Goal: Task Accomplishment & Management: Complete application form

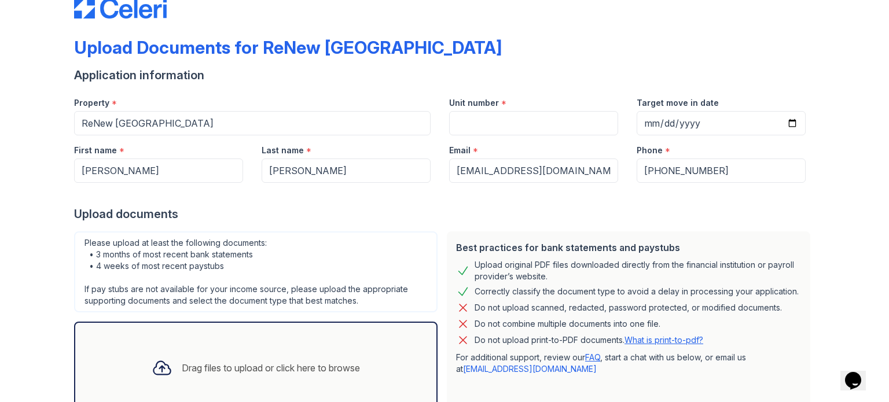
scroll to position [113, 0]
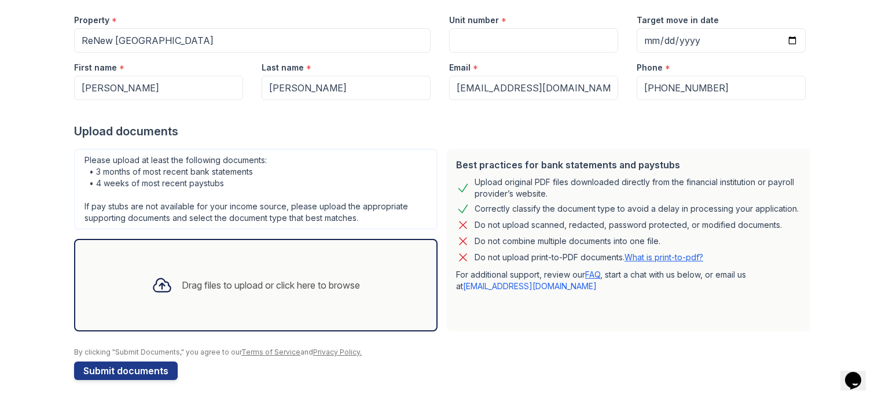
click at [336, 284] on div "Drag files to upload or click here to browse" at bounding box center [271, 285] width 178 height 14
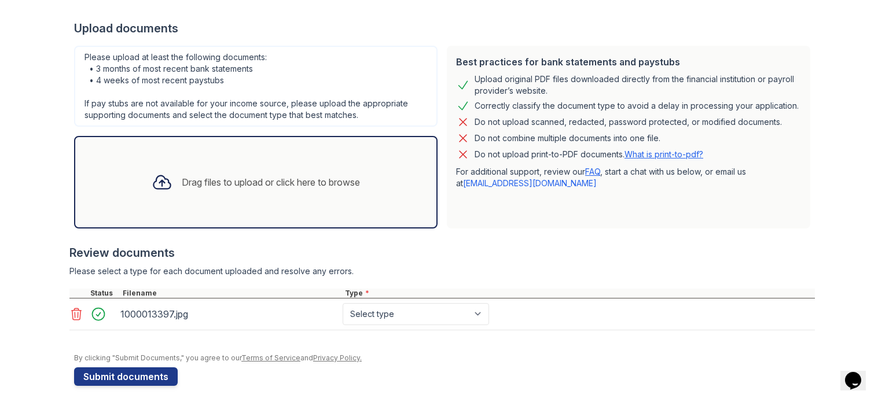
scroll to position [221, 0]
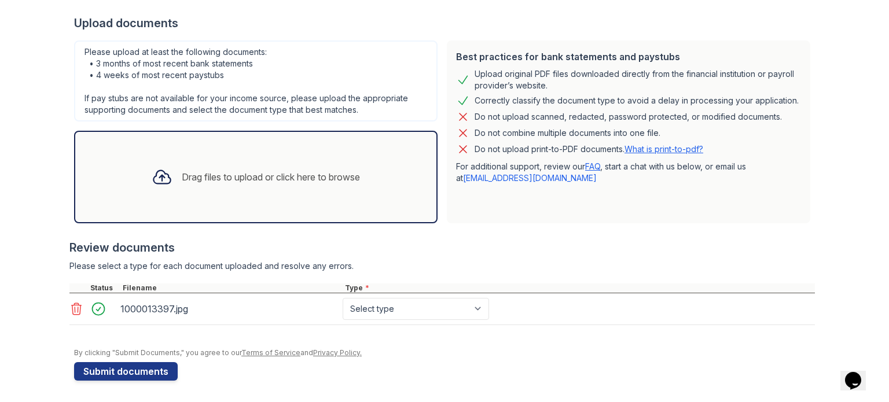
click at [281, 179] on div "Drag files to upload or click here to browse" at bounding box center [271, 177] width 178 height 14
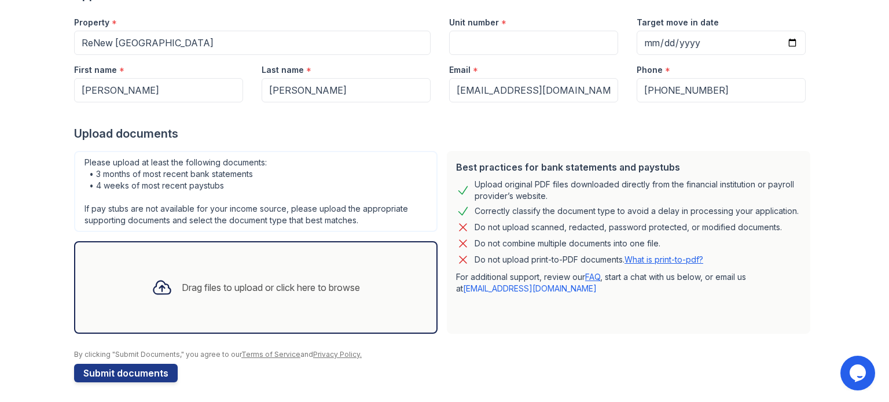
scroll to position [113, 0]
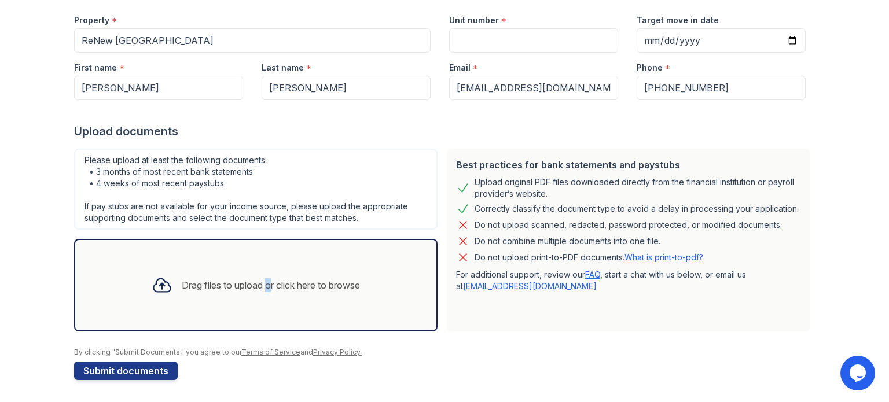
click at [259, 283] on div "Drag files to upload or click here to browse" at bounding box center [271, 285] width 178 height 14
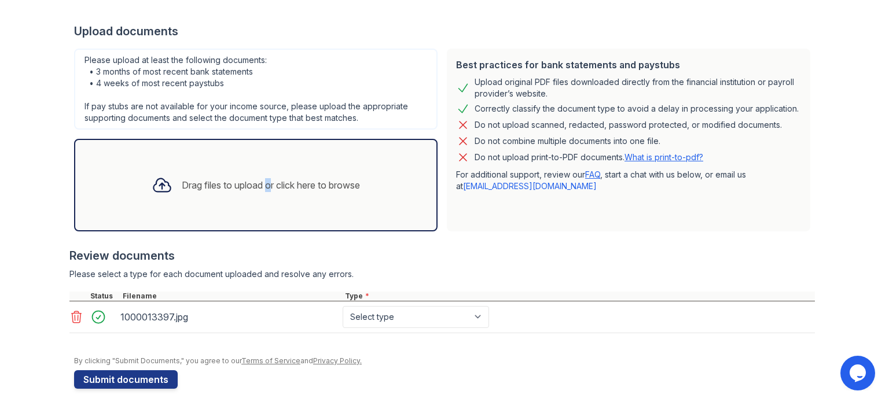
scroll to position [221, 0]
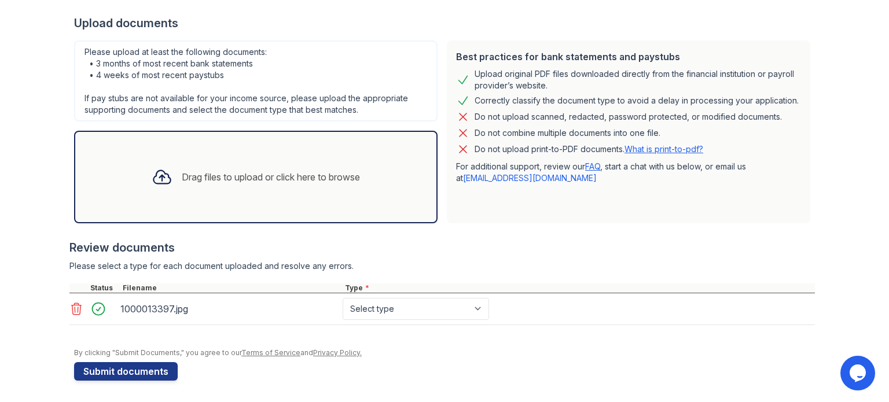
click at [232, 168] on div "Drag files to upload or click here to browse" at bounding box center [255, 176] width 227 height 39
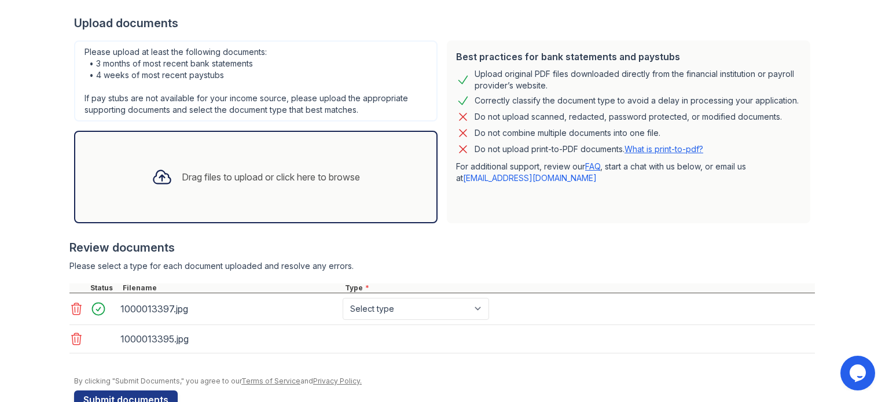
click at [230, 167] on div "Drag files to upload or click here to browse" at bounding box center [255, 176] width 227 height 39
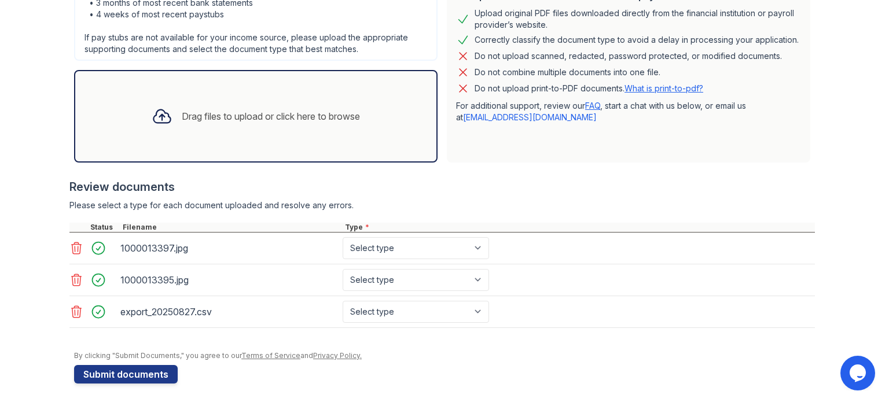
scroll to position [284, 0]
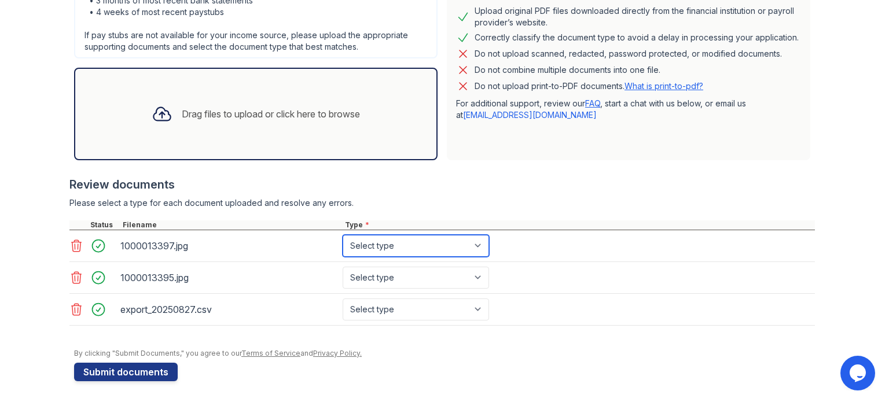
click at [397, 244] on select "Select type Paystub Bank Statement Offer Letter Tax Documents Benefit Award Let…" at bounding box center [415, 246] width 146 height 22
select select "paystub"
click at [342, 235] on select "Select type Paystub Bank Statement Offer Letter Tax Documents Benefit Award Let…" at bounding box center [415, 246] width 146 height 22
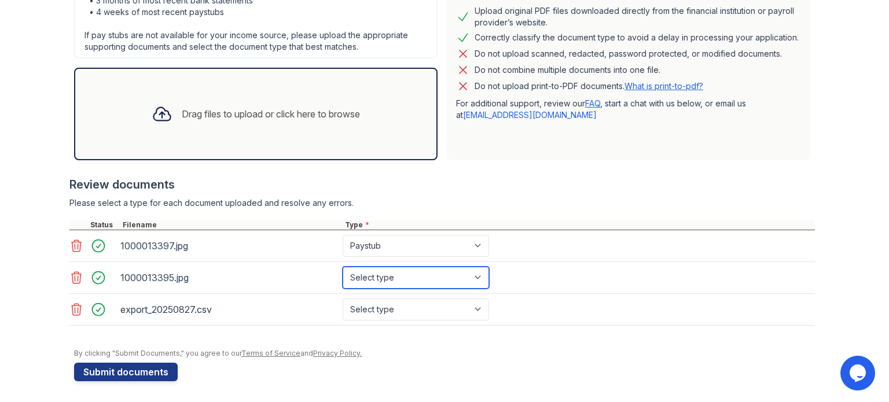
click at [436, 268] on select "Select type Paystub Bank Statement Offer Letter Tax Documents Benefit Award Let…" at bounding box center [415, 278] width 146 height 22
select select "paystub"
click at [342, 267] on select "Select type Paystub Bank Statement Offer Letter Tax Documents Benefit Award Let…" at bounding box center [415, 278] width 146 height 22
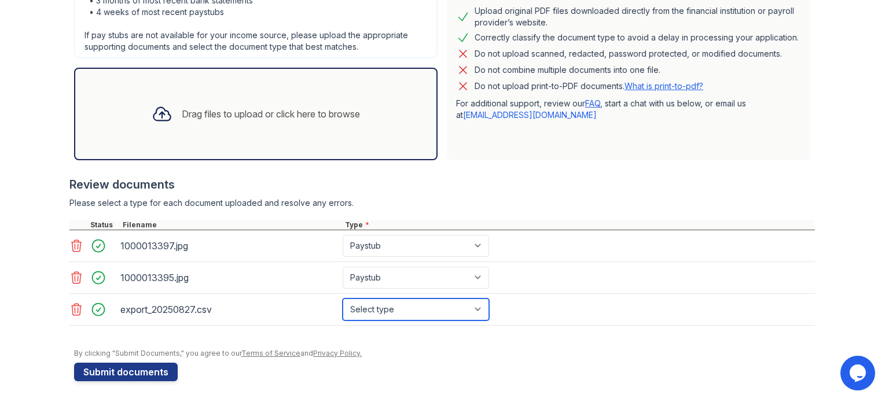
click at [420, 312] on select "Select type Paystub Bank Statement Offer Letter Tax Documents Benefit Award Let…" at bounding box center [415, 309] width 146 height 22
select select "bank_statement"
click at [342, 298] on select "Select type Paystub Bank Statement Offer Letter Tax Documents Benefit Award Let…" at bounding box center [415, 309] width 146 height 22
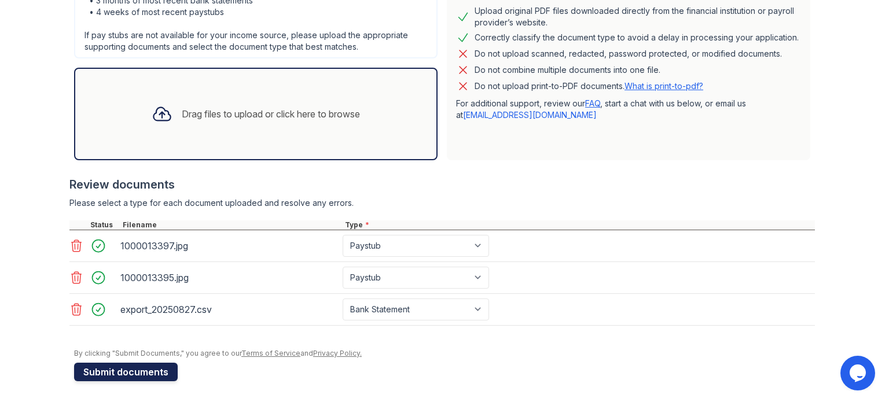
click at [136, 370] on button "Submit documents" at bounding box center [126, 372] width 104 height 19
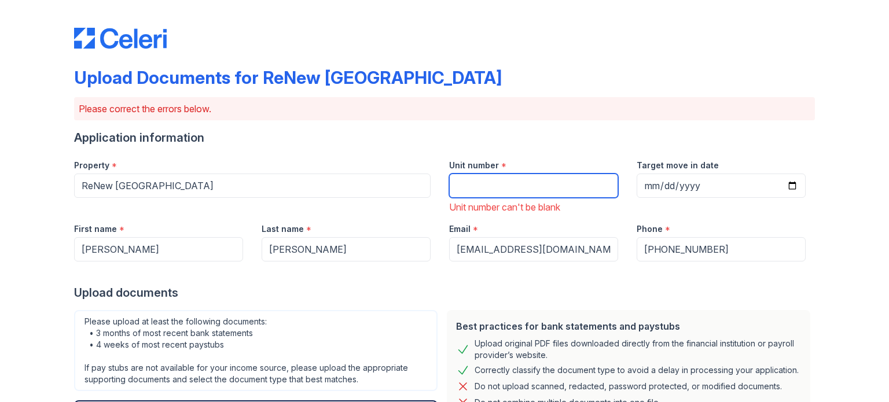
click at [514, 189] on input "Unit number" at bounding box center [533, 186] width 169 height 24
type input "49"
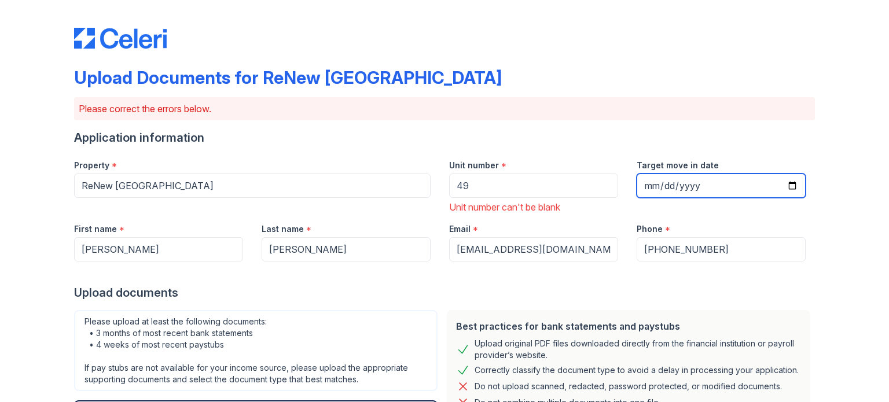
click at [784, 187] on input "Target move in date" at bounding box center [720, 186] width 169 height 24
type input "2025-09-01"
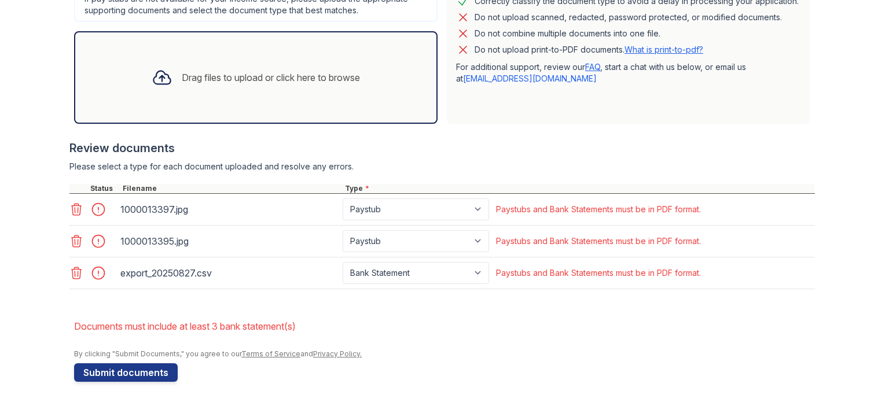
scroll to position [370, 0]
click at [153, 365] on button "Submit documents" at bounding box center [126, 372] width 104 height 19
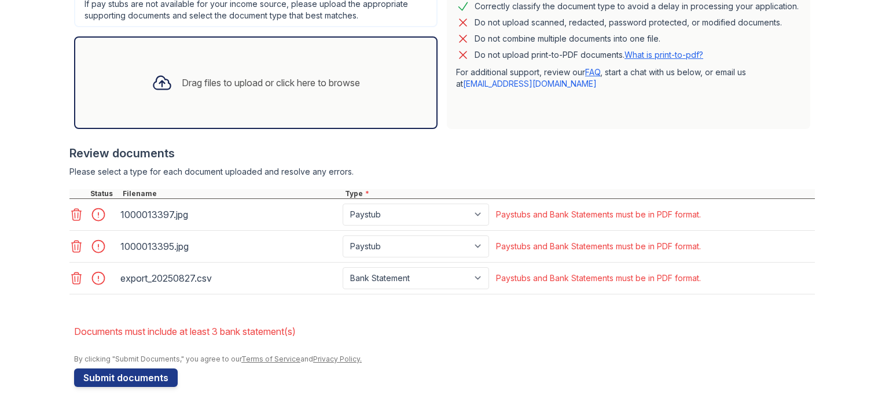
scroll to position [353, 0]
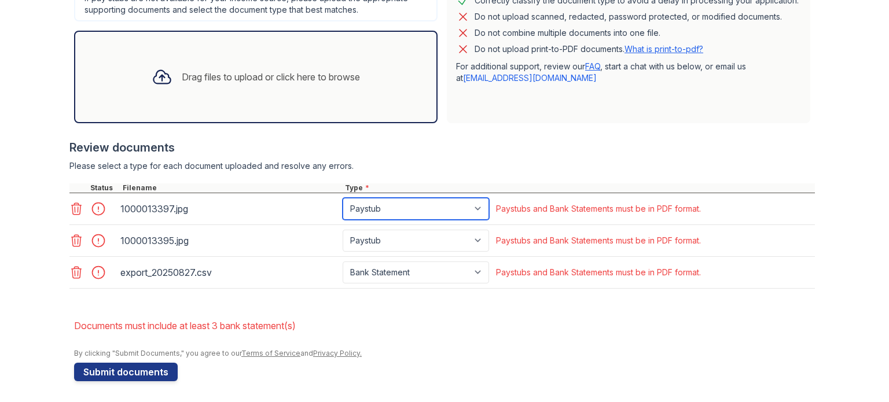
click at [478, 202] on select "Paystub Bank Statement Offer Letter Tax Documents Benefit Award Letter Investme…" at bounding box center [415, 209] width 146 height 22
select select "bank_statement"
click at [342, 198] on select "Paystub Bank Statement Offer Letter Tax Documents Benefit Award Letter Investme…" at bounding box center [415, 209] width 146 height 22
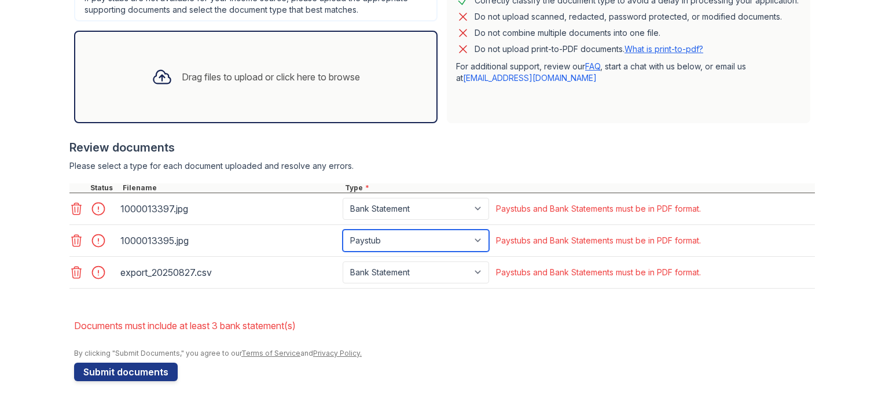
click at [465, 235] on select "Paystub Bank Statement Offer Letter Tax Documents Benefit Award Letter Investme…" at bounding box center [415, 241] width 146 height 22
select select "bank_statement"
click at [342, 230] on select "Paystub Bank Statement Offer Letter Tax Documents Benefit Award Letter Investme…" at bounding box center [415, 241] width 146 height 22
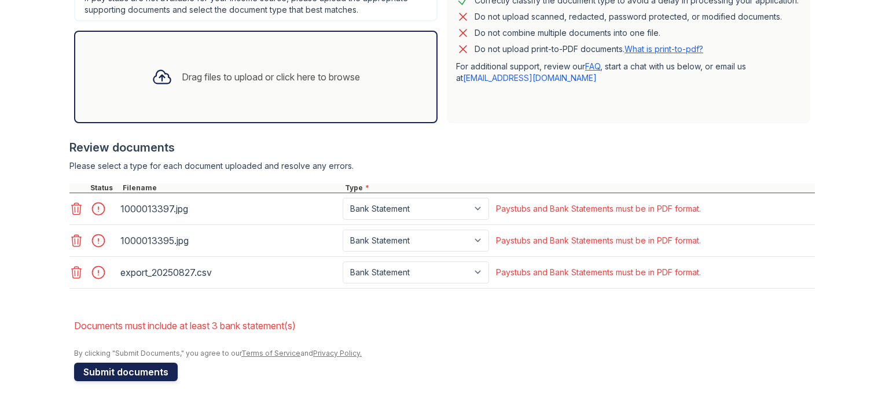
click at [152, 374] on button "Submit documents" at bounding box center [126, 372] width 104 height 19
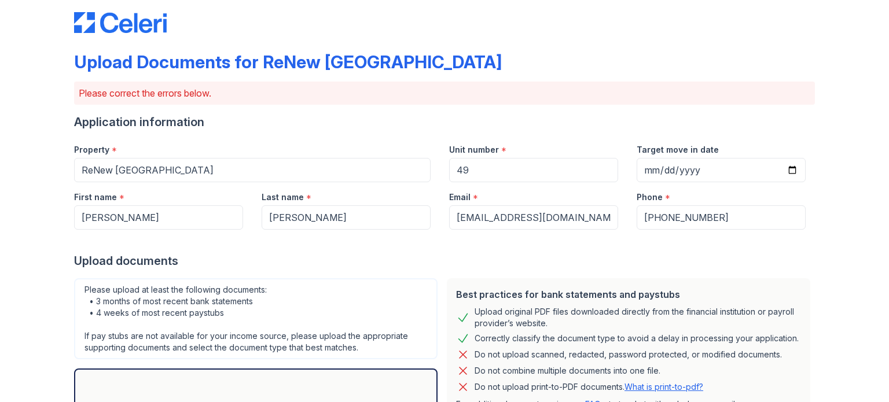
scroll to position [0, 0]
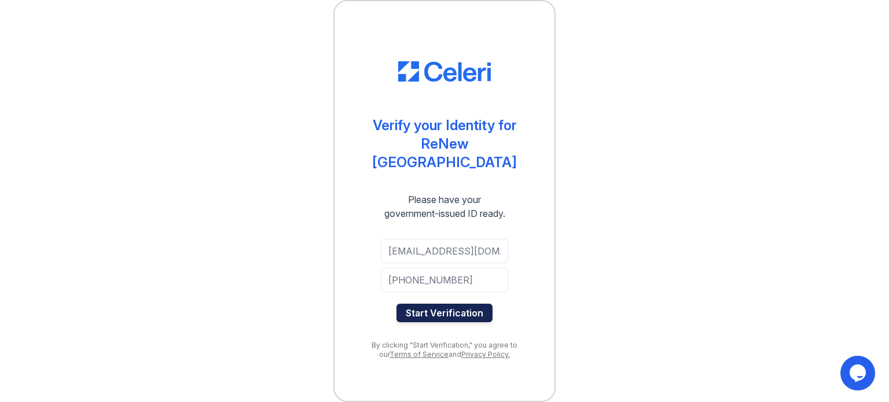
click at [434, 304] on button "Start Verification" at bounding box center [444, 313] width 96 height 19
click at [476, 311] on button "Start Verification" at bounding box center [444, 313] width 96 height 19
